Goal: Navigation & Orientation: Find specific page/section

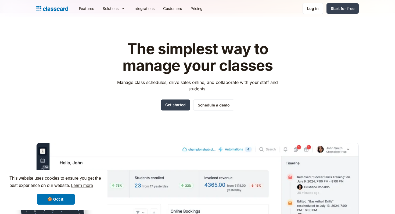
scroll to position [4, 0]
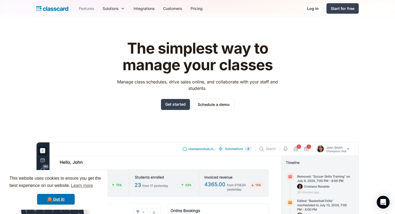
click at [86, 6] on link "Features" at bounding box center [87, 8] width 24 height 12
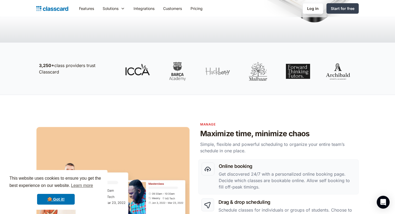
scroll to position [143, 0]
